Goal: Task Accomplishment & Management: Complete application form

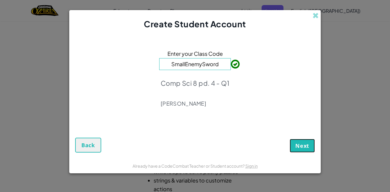
click at [297, 146] on span "Next" at bounding box center [303, 145] width 14 height 7
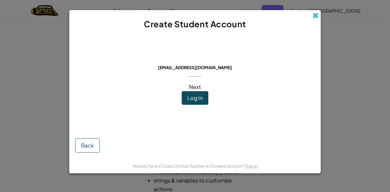
click at [314, 16] on span at bounding box center [316, 15] width 6 height 6
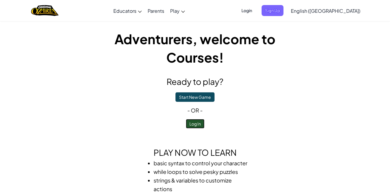
click at [197, 123] on button "Log In" at bounding box center [195, 123] width 19 height 9
